Goal: Transaction & Acquisition: Subscribe to service/newsletter

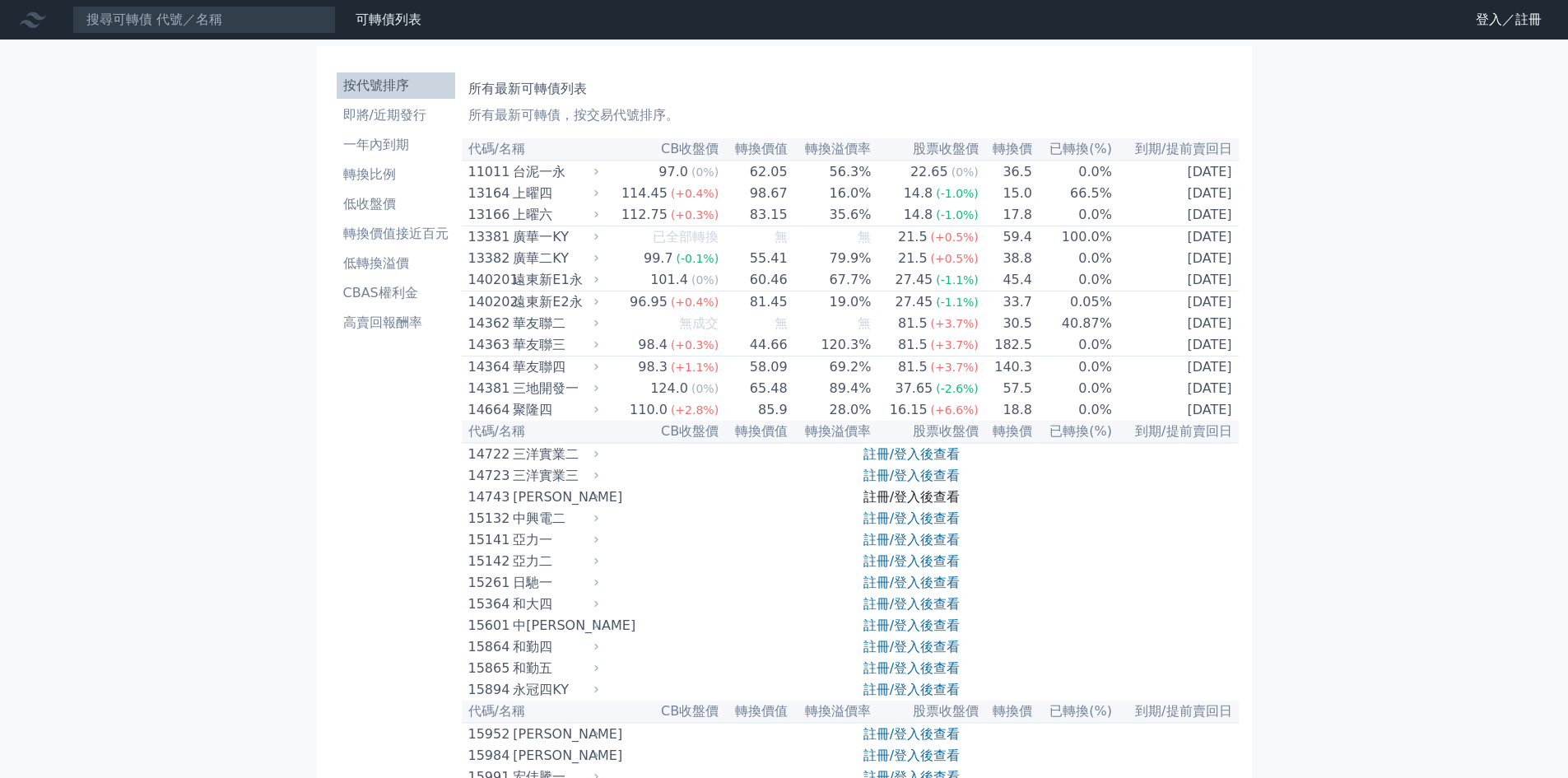
click at [879, 505] on link "註冊/登入後查看" at bounding box center [911, 497] width 96 height 16
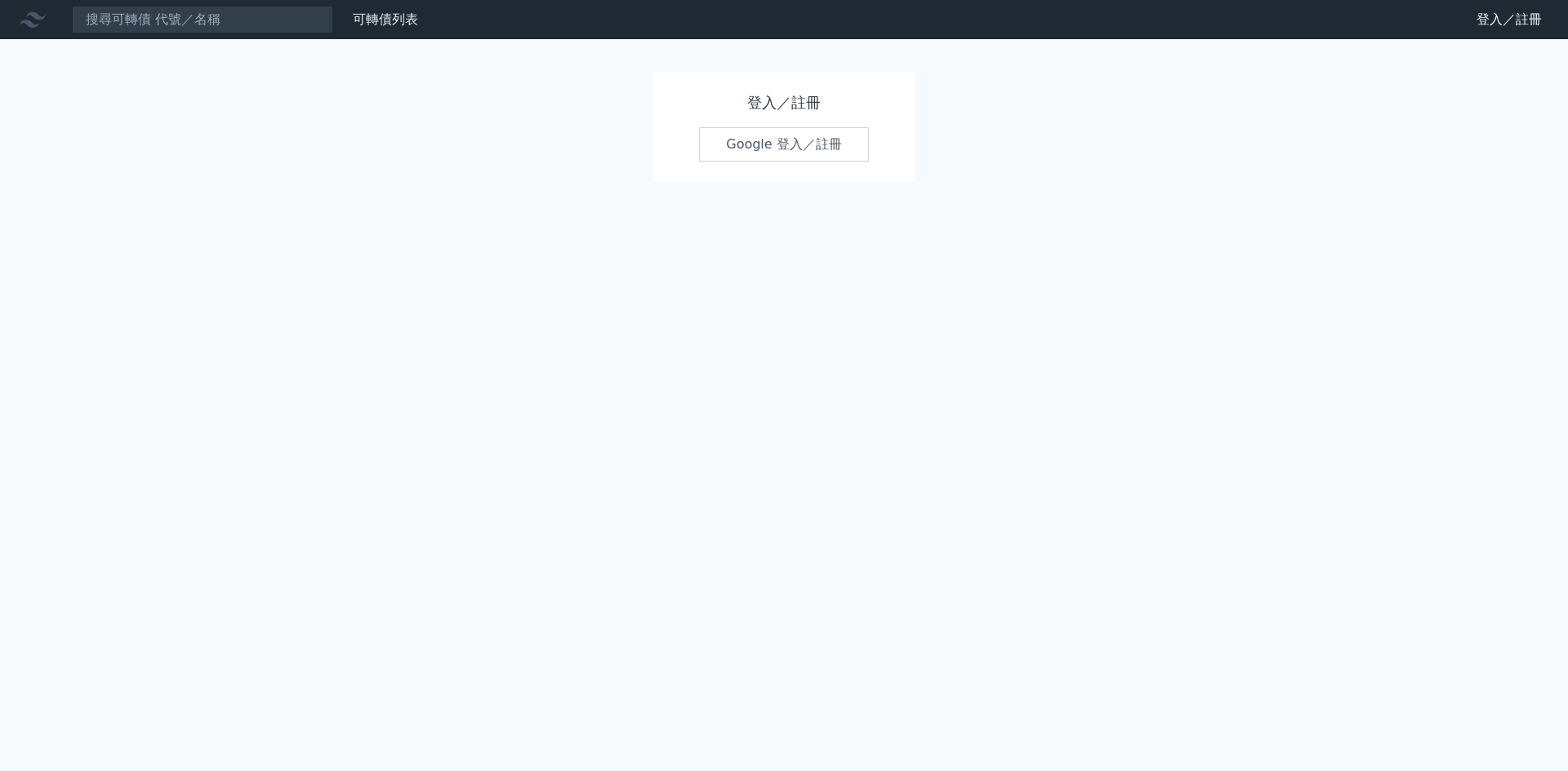
click at [723, 138] on link "Google 登入／註冊" at bounding box center [784, 145] width 170 height 35
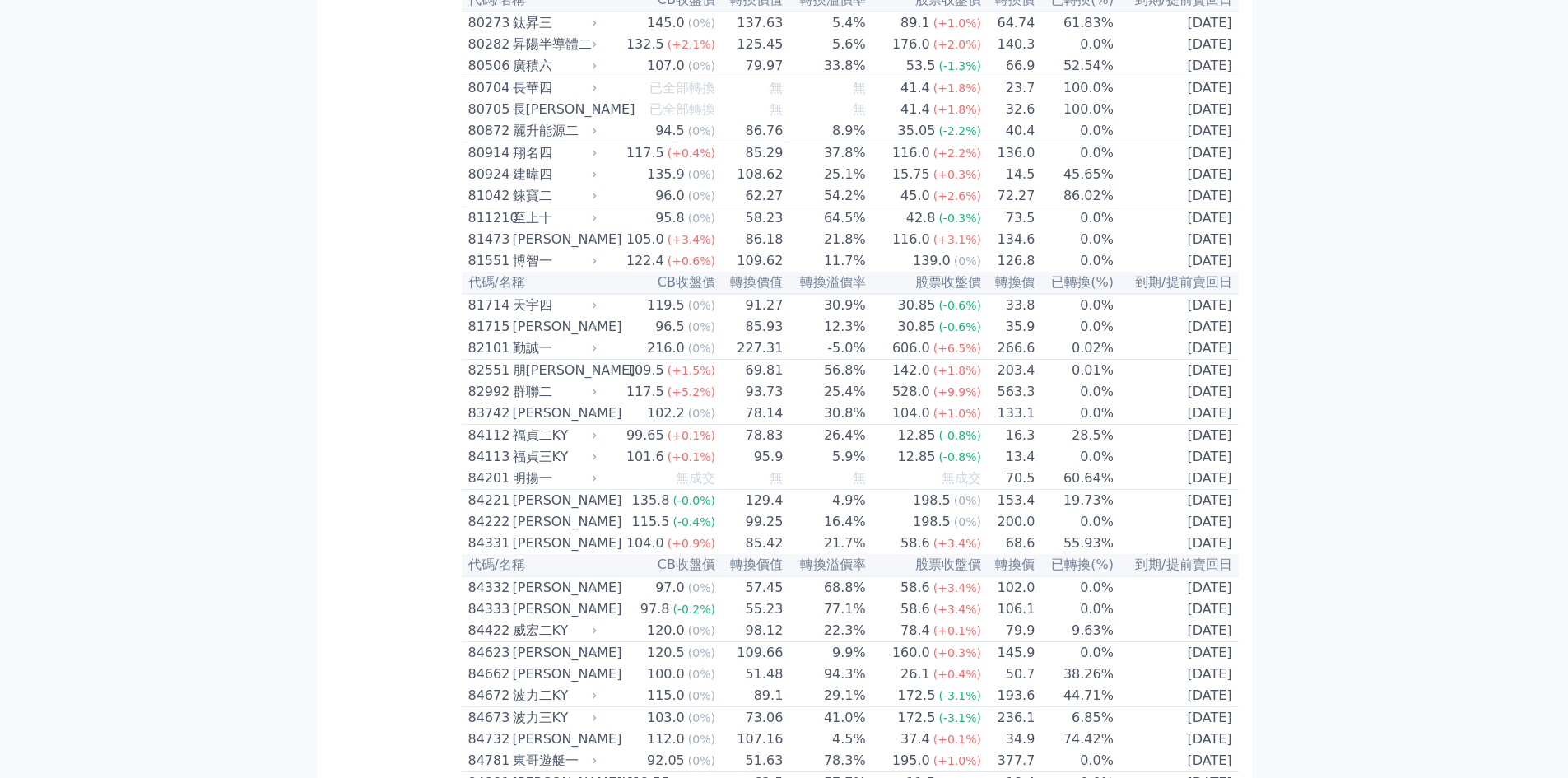
scroll to position [8354, 0]
